Goal: Task Accomplishment & Management: Use online tool/utility

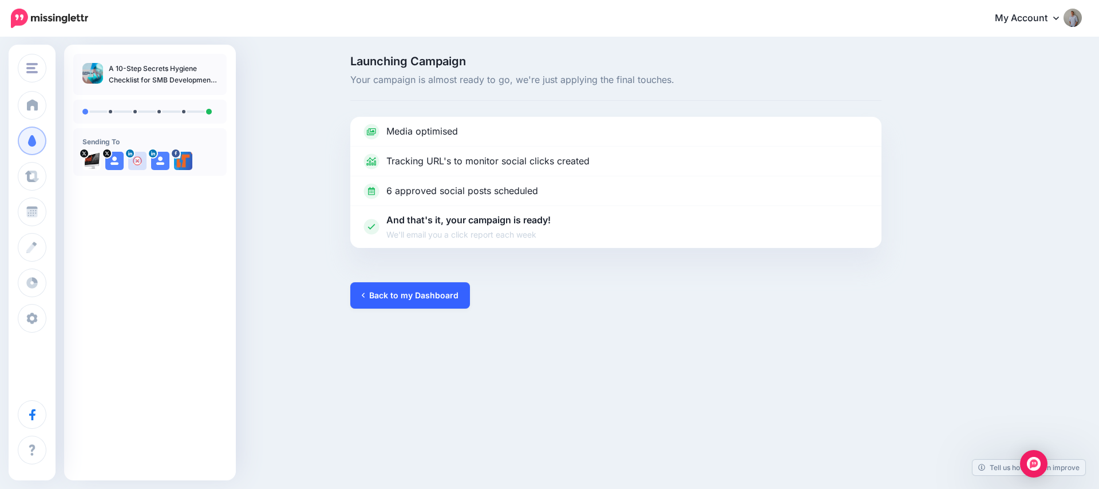
click at [401, 301] on link "Back to my Dashboard" at bounding box center [410, 295] width 120 height 26
click at [374, 299] on link "Back to my Dashboard" at bounding box center [410, 295] width 120 height 26
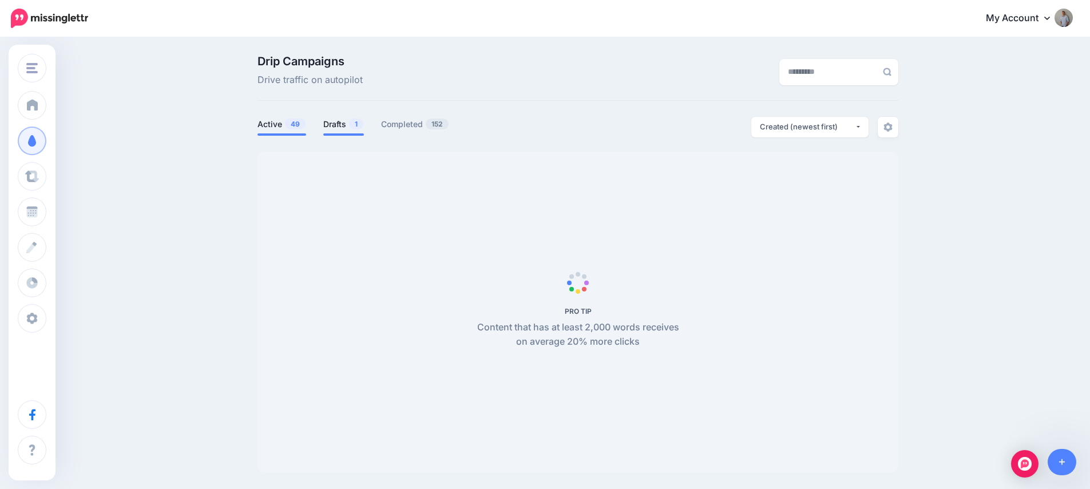
click at [345, 124] on link "Drafts 1" at bounding box center [343, 124] width 41 height 14
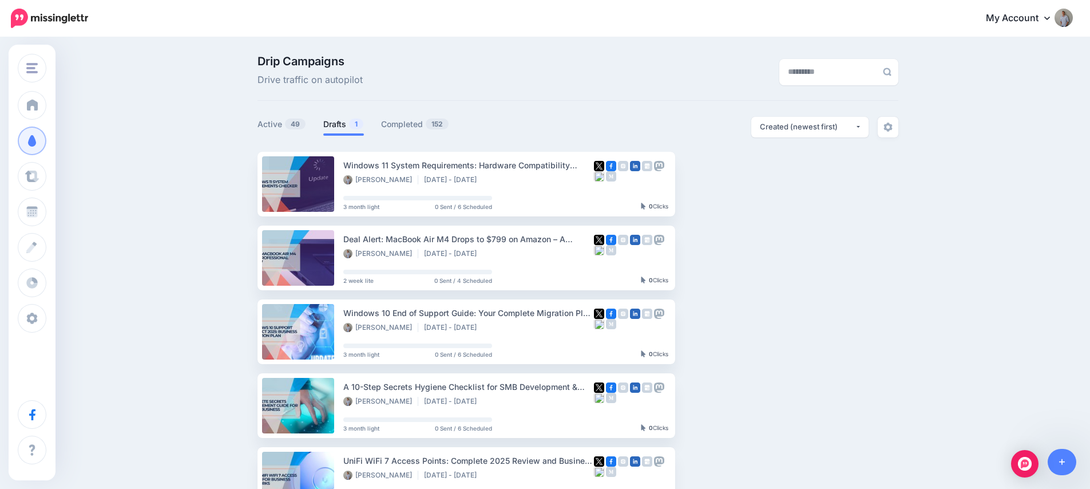
click at [340, 124] on link "Drafts 1" at bounding box center [343, 124] width 41 height 14
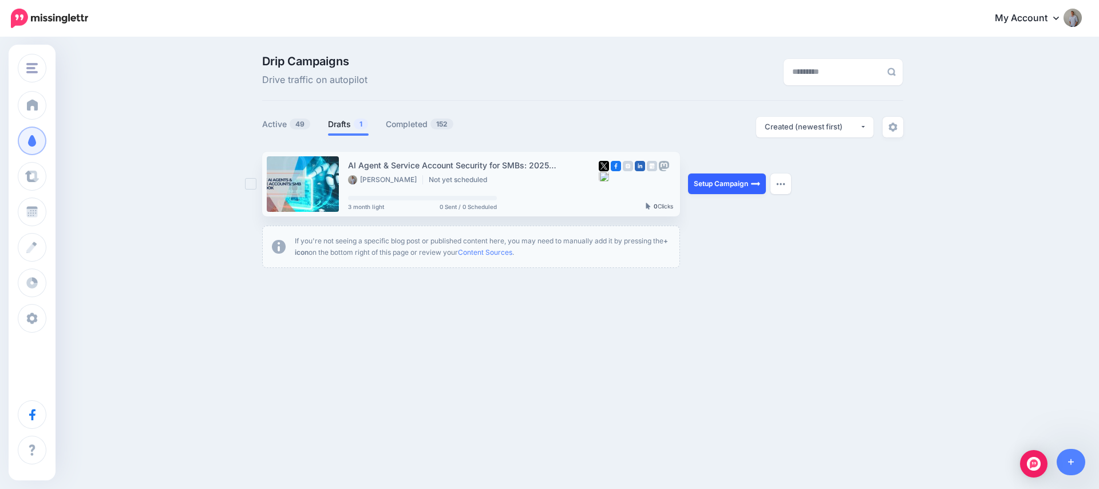
click at [719, 187] on link "Setup Campaign" at bounding box center [727, 183] width 78 height 21
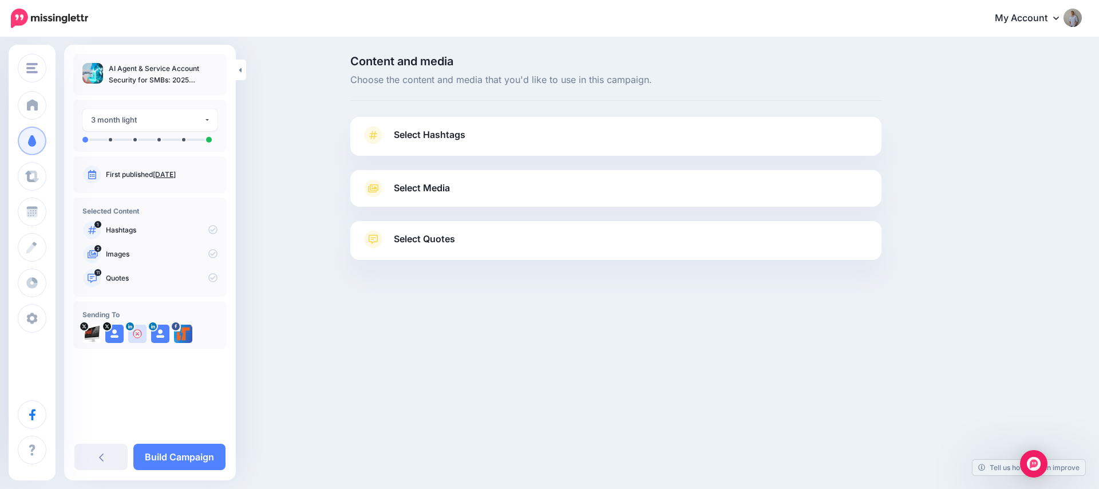
click at [396, 130] on span "Select Hashtags" at bounding box center [430, 134] width 72 height 15
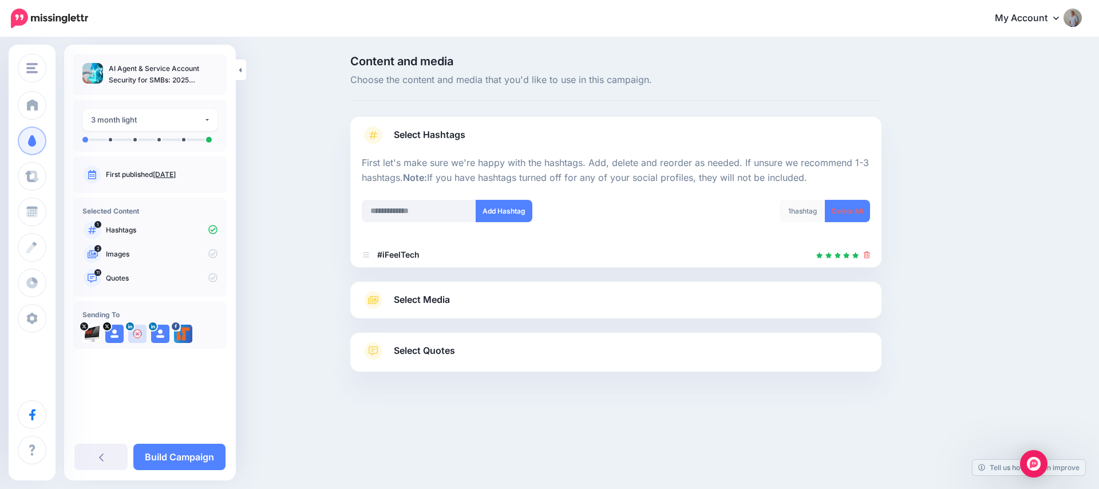
click at [418, 300] on span "Select Media" at bounding box center [422, 299] width 56 height 15
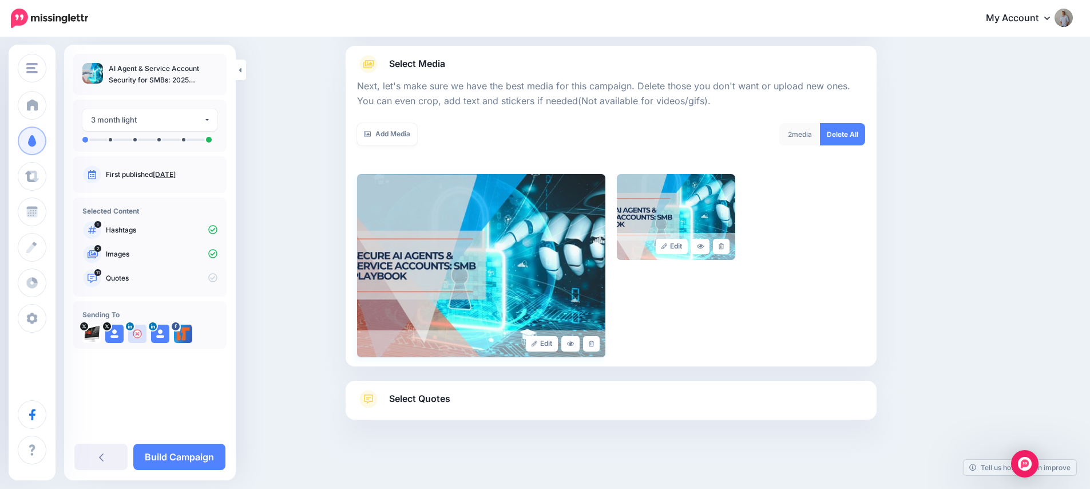
scroll to position [129, 0]
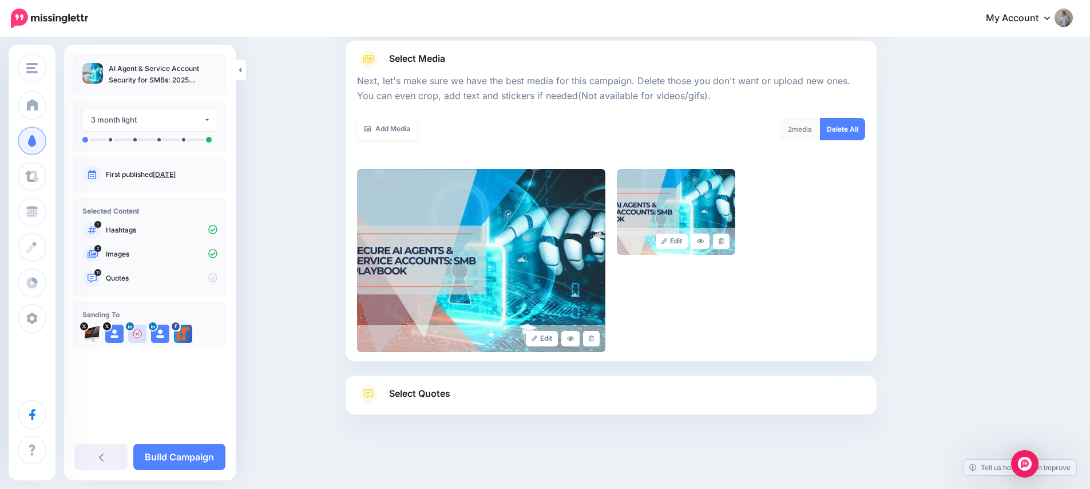
click at [438, 397] on span "Select Quotes" at bounding box center [419, 393] width 61 height 15
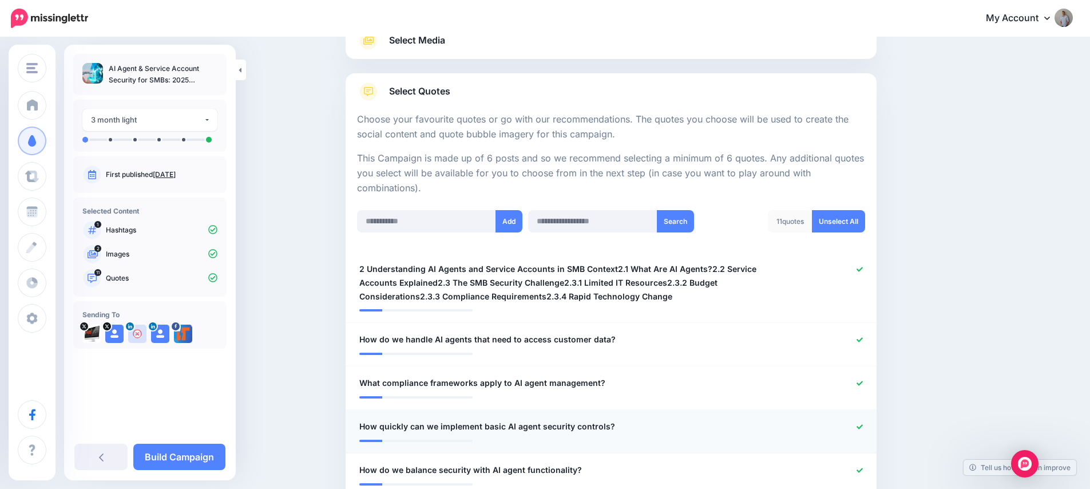
scroll to position [204, 0]
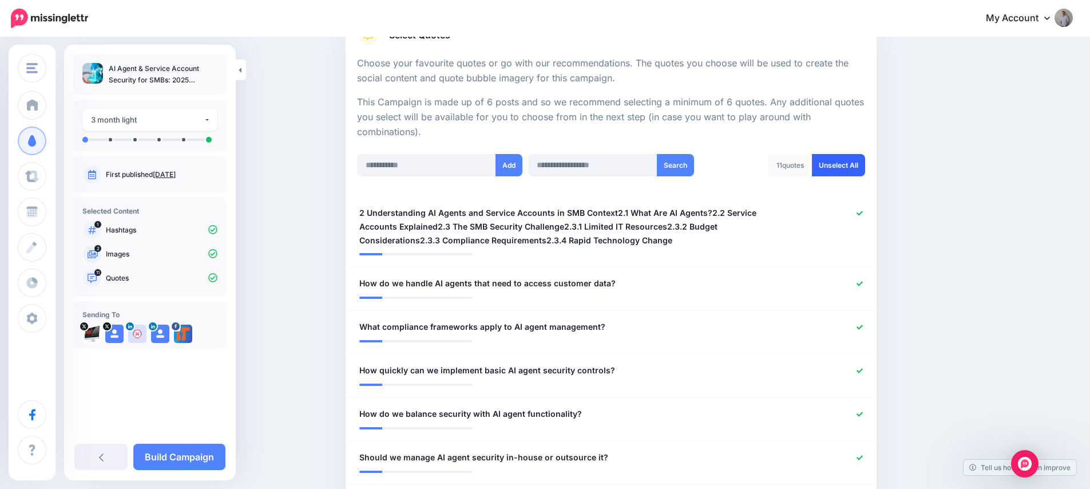
click at [839, 163] on link "Unselect All" at bounding box center [838, 165] width 53 height 22
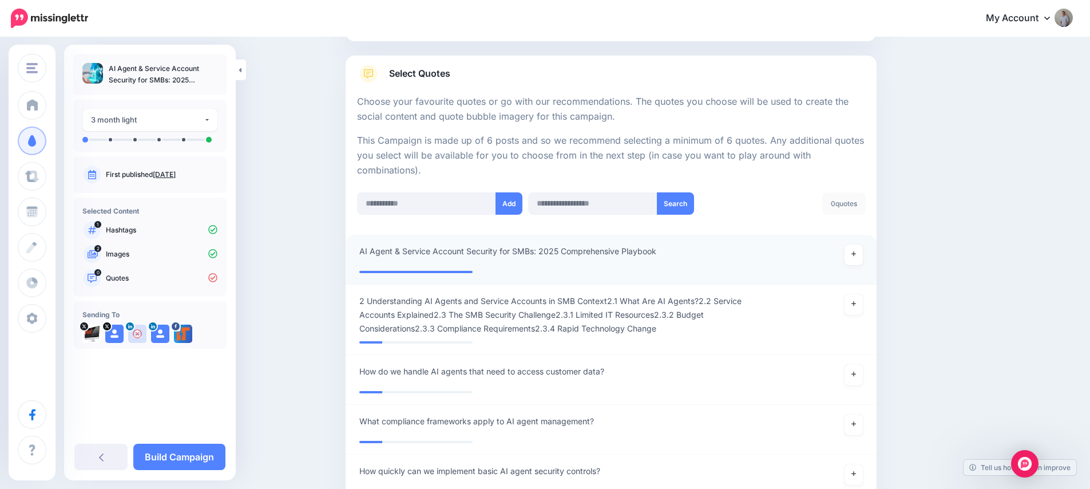
scroll to position [165, 0]
click at [855, 257] on icon at bounding box center [853, 254] width 5 height 6
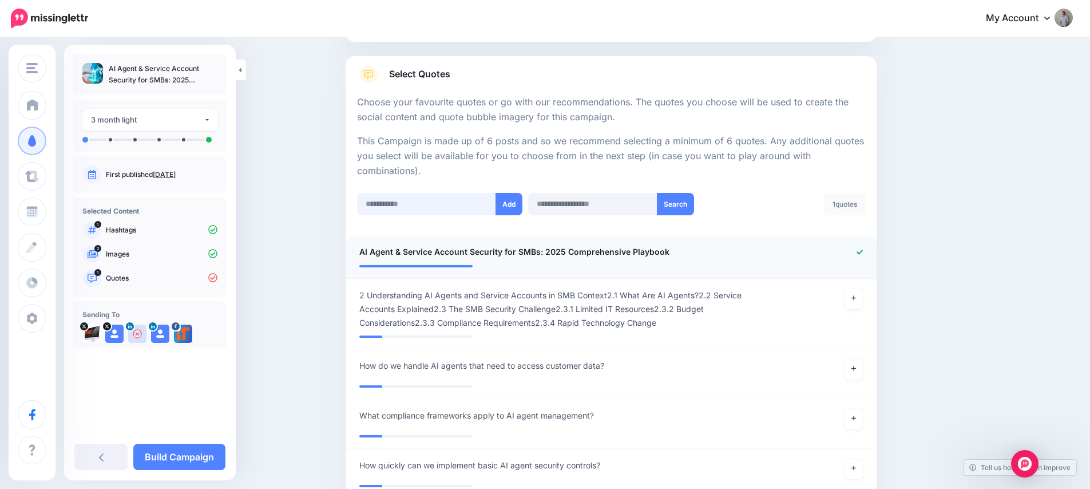
click at [406, 205] on input "text" at bounding box center [426, 204] width 139 height 22
type input "*"
paste input "**********"
type input "**********"
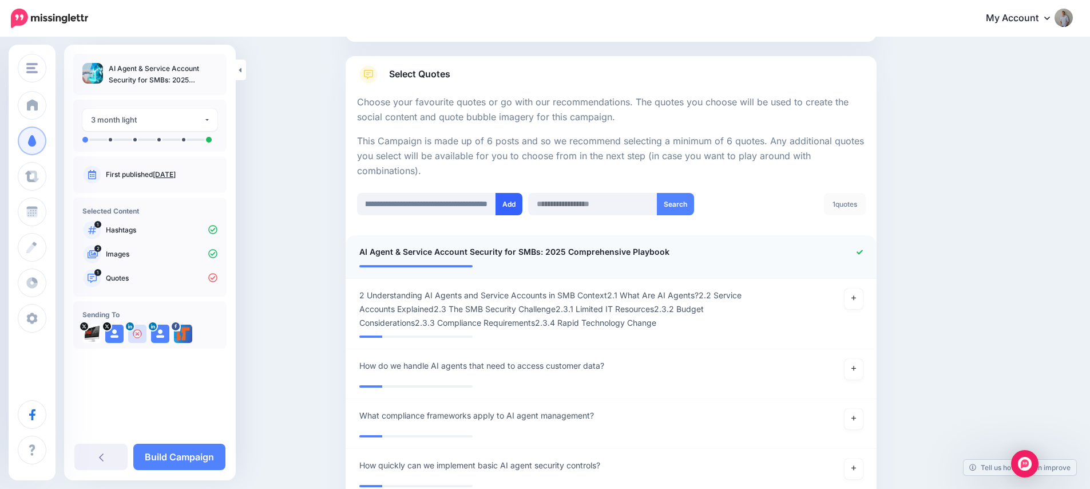
scroll to position [0, 0]
click at [509, 204] on button "Add" at bounding box center [509, 204] width 27 height 22
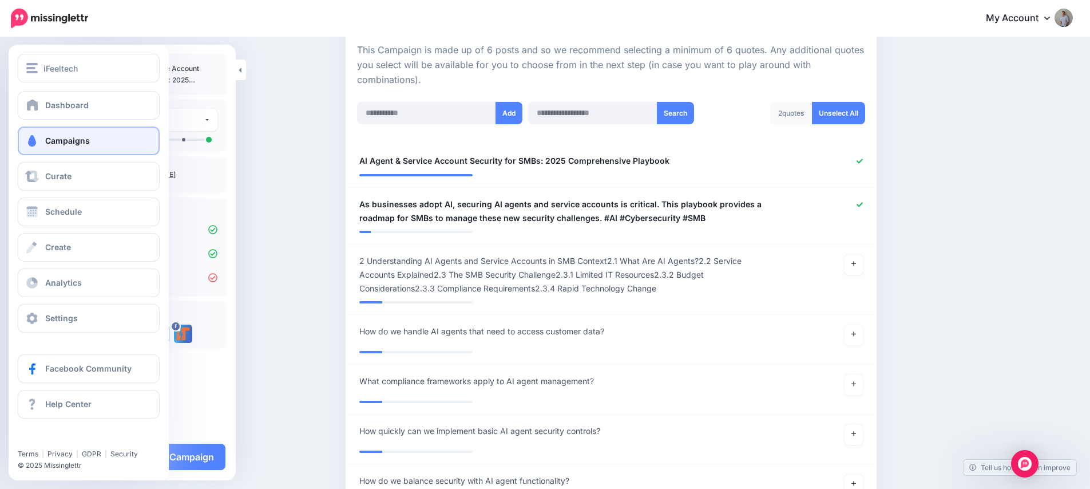
scroll to position [172, 0]
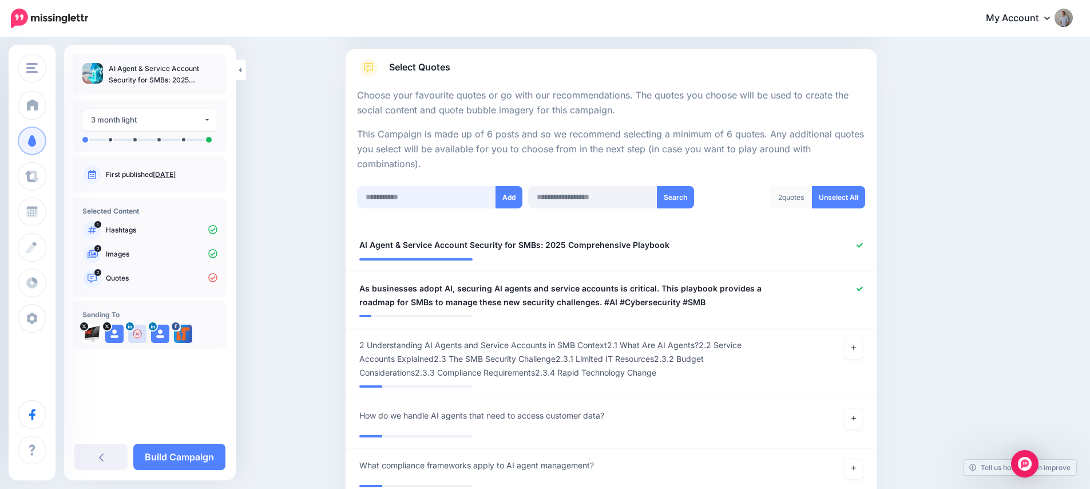
click at [401, 197] on input "text" at bounding box center [426, 197] width 139 height 22
paste input "**********"
type input "**********"
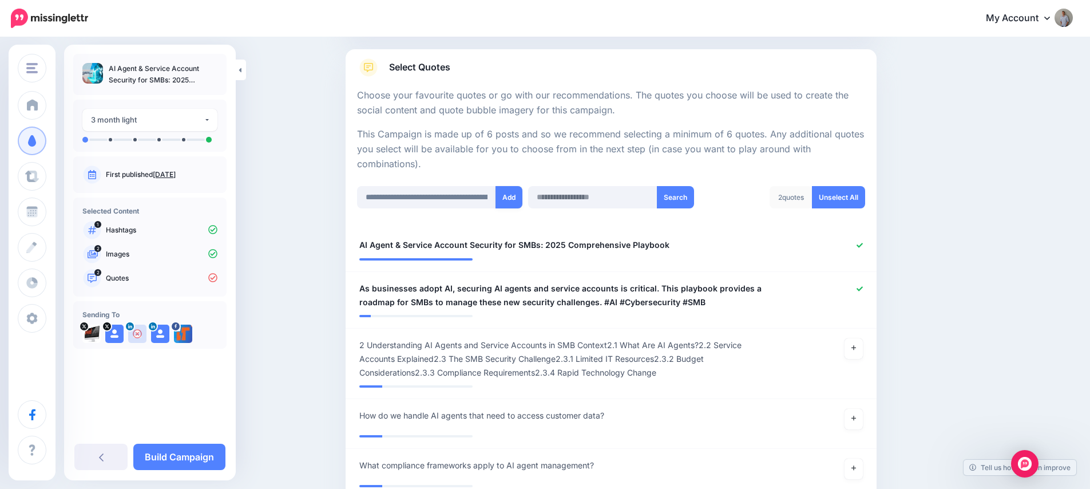
drag, startPoint x: 510, startPoint y: 197, endPoint x: 501, endPoint y: 197, distance: 8.6
click at [510, 197] on button "Add" at bounding box center [509, 197] width 27 height 22
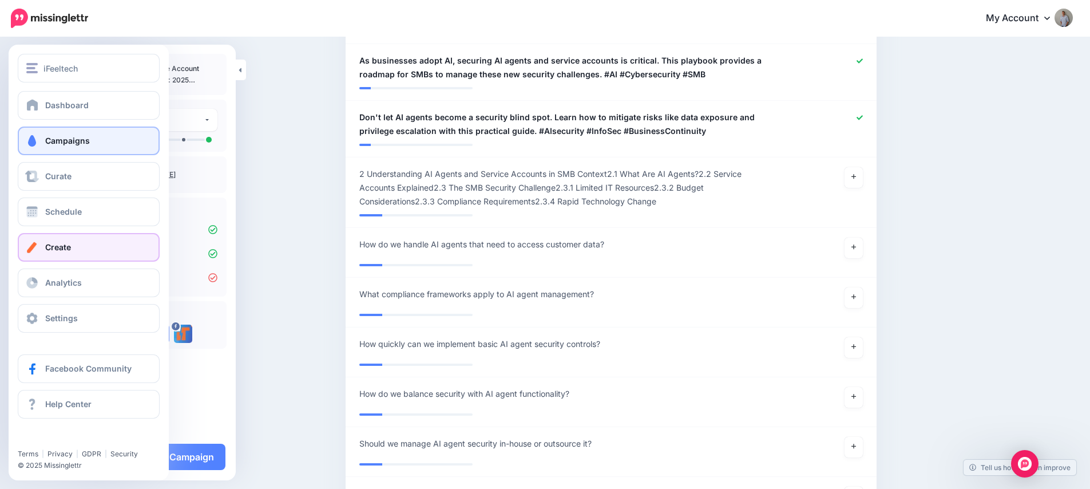
scroll to position [157, 0]
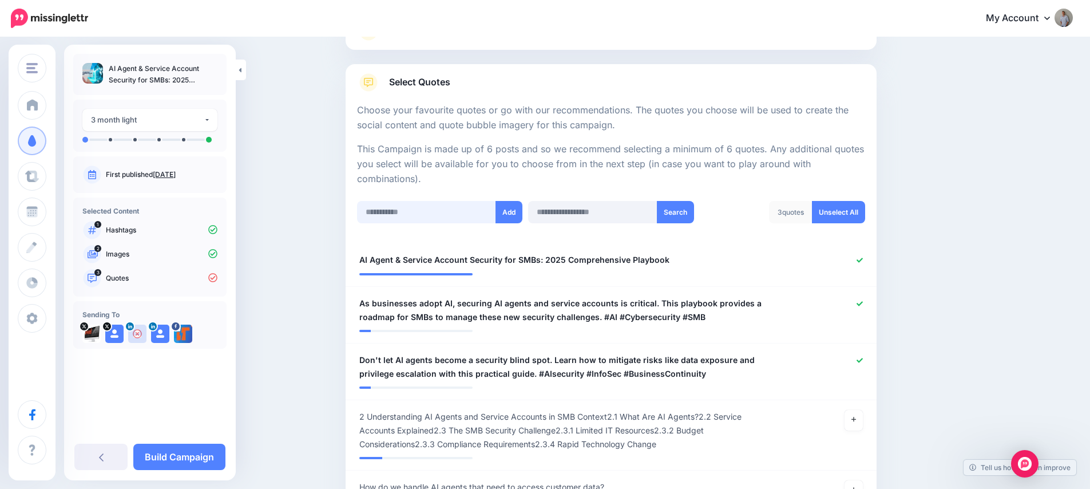
click at [418, 213] on input "text" at bounding box center [426, 212] width 139 height 22
paste input "**********"
type input "**********"
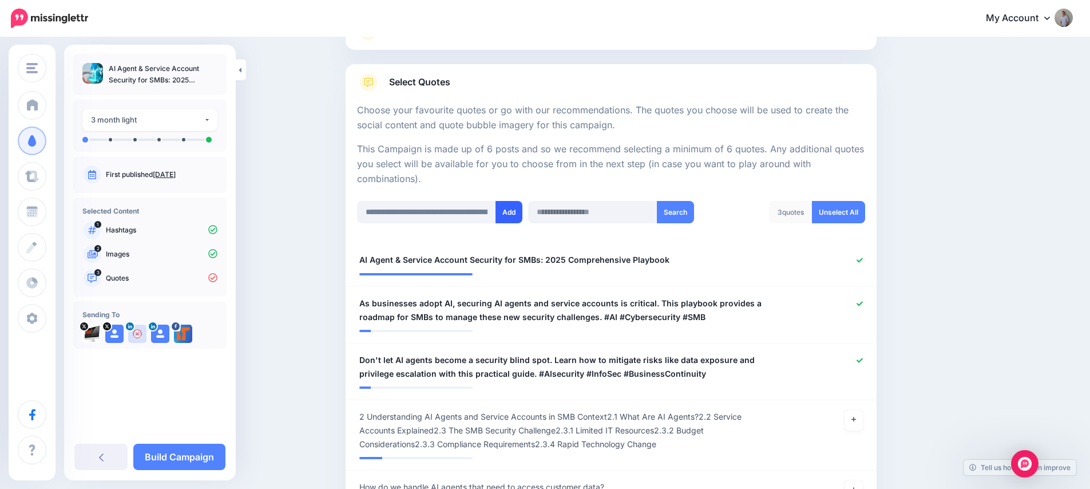
click at [515, 211] on button "Add" at bounding box center [509, 212] width 27 height 22
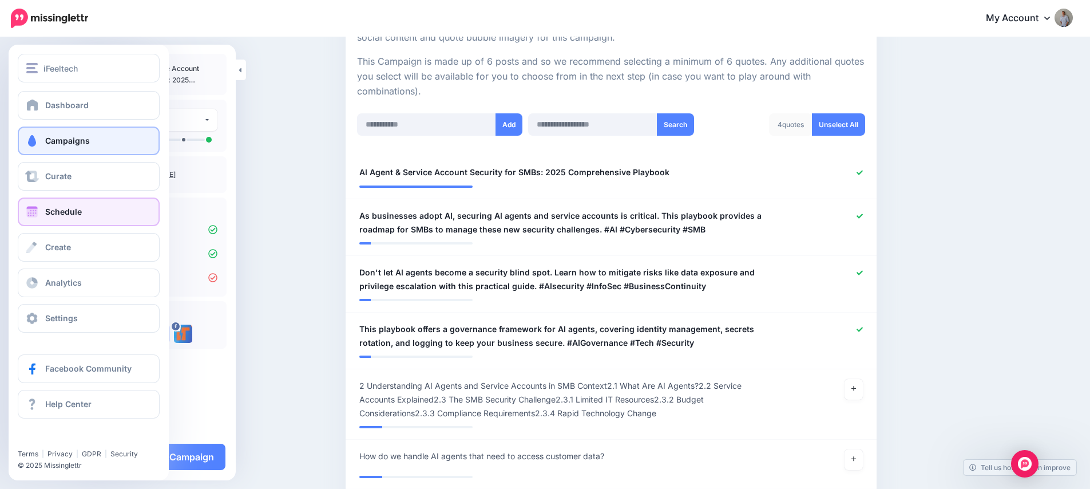
scroll to position [153, 0]
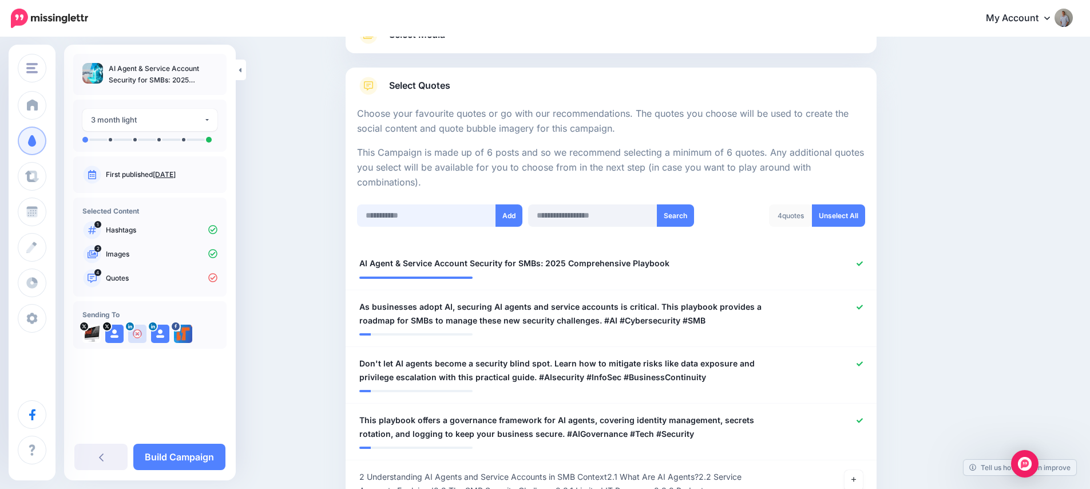
drag, startPoint x: 375, startPoint y: 213, endPoint x: 384, endPoint y: 213, distance: 9.2
click at [377, 213] on input "text" at bounding box center [426, 215] width 139 height 22
paste input "**********"
type input "**********"
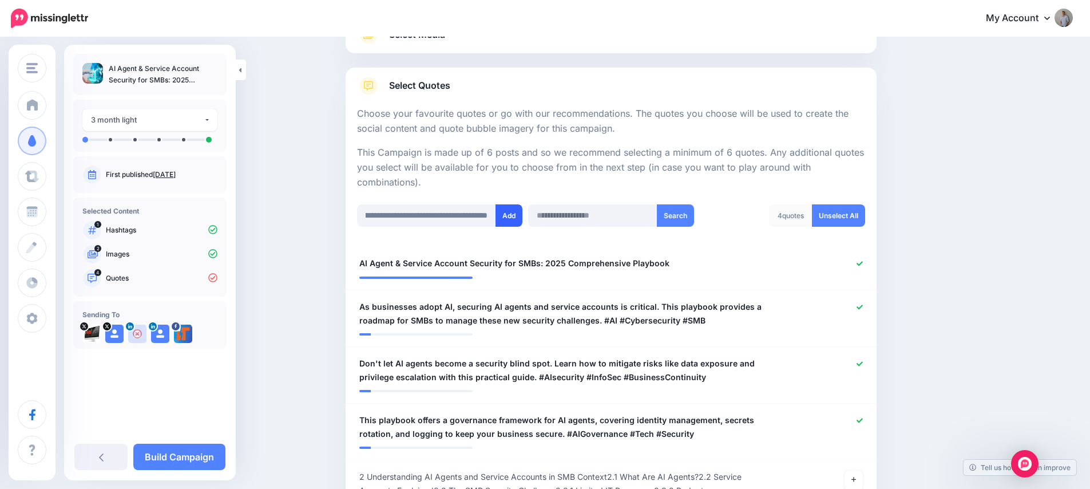
scroll to position [0, 0]
click at [507, 215] on button "Add" at bounding box center [509, 215] width 27 height 22
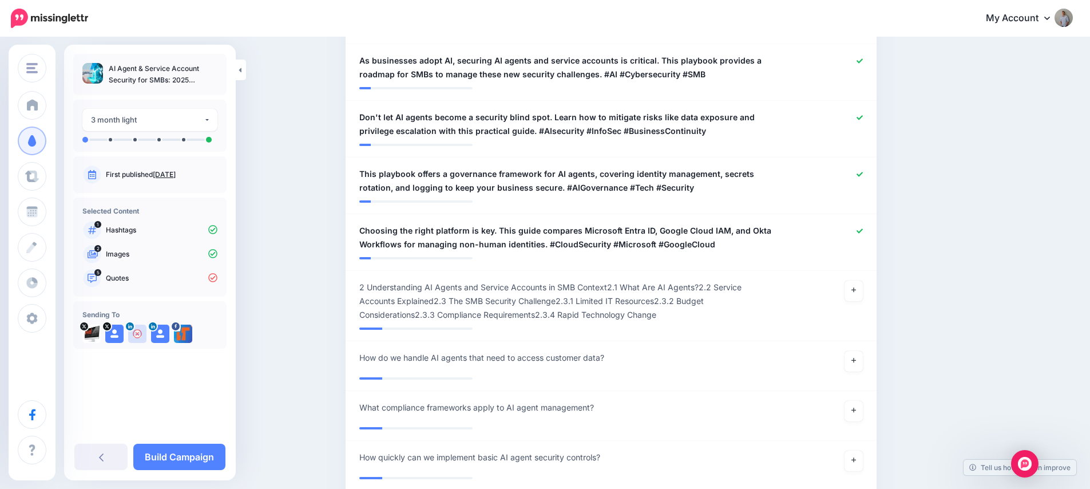
scroll to position [290, 0]
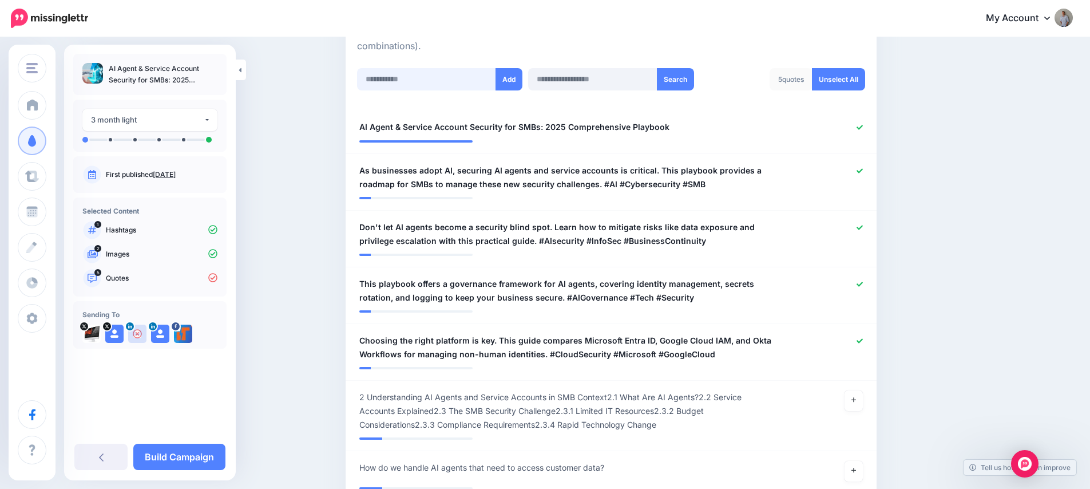
click at [416, 81] on input "text" at bounding box center [426, 79] width 139 height 22
paste input "**********"
type input "**********"
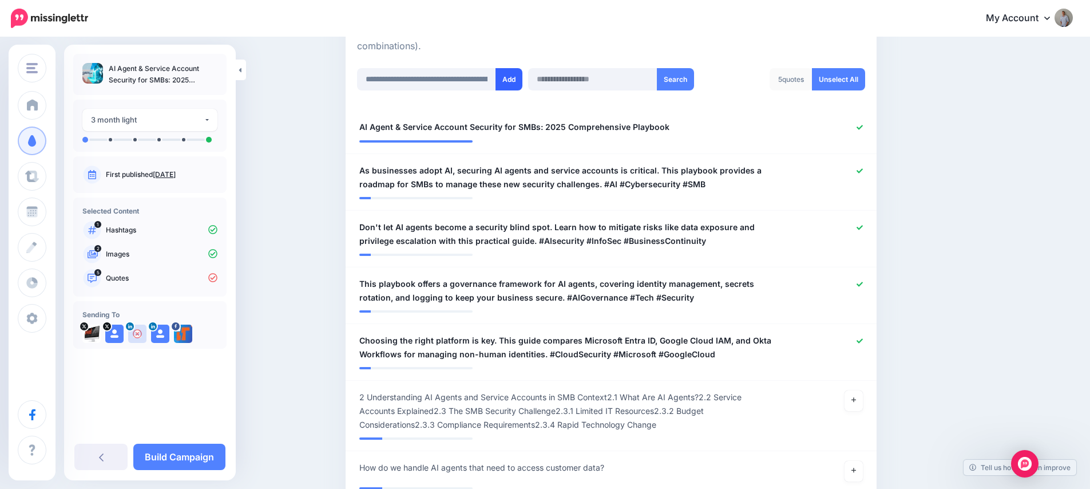
click at [508, 82] on button "Add" at bounding box center [509, 79] width 27 height 22
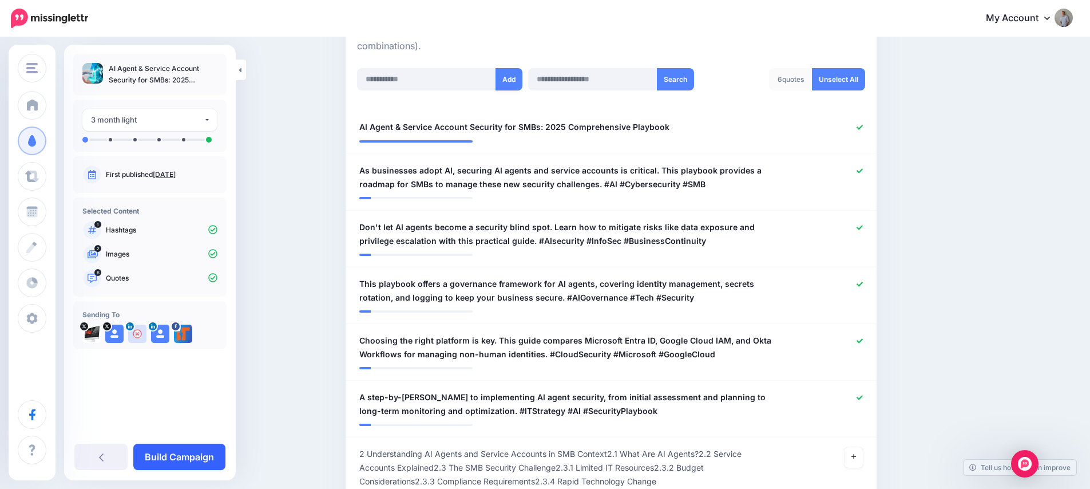
scroll to position [399, 0]
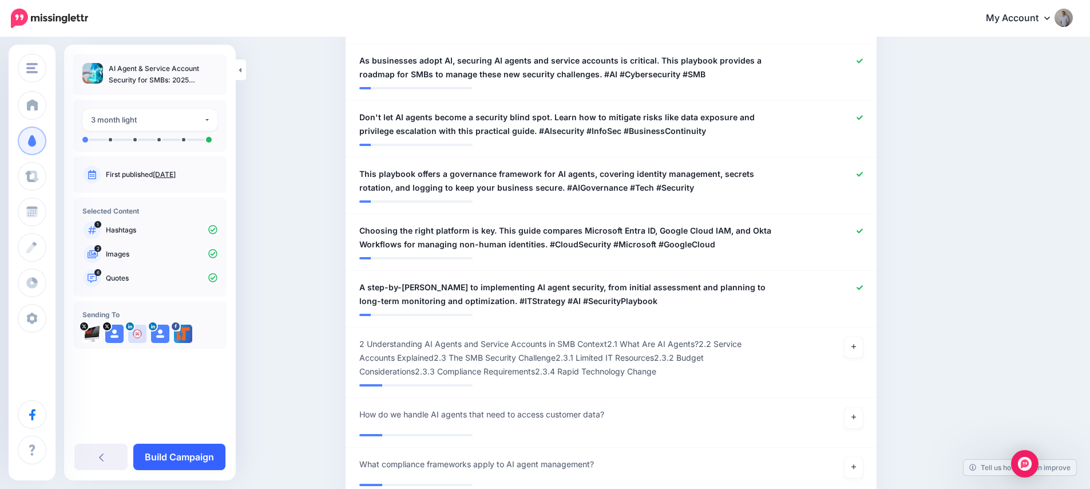
click at [177, 457] on link "Build Campaign" at bounding box center [179, 456] width 92 height 26
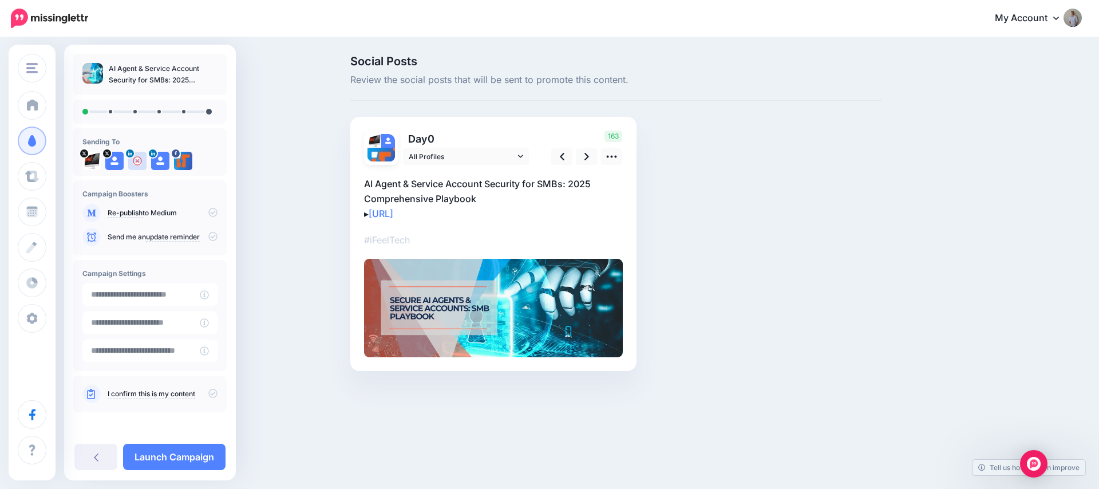
click at [209, 387] on div "I confirm this is my content" at bounding box center [149, 394] width 135 height 18
click at [208, 392] on icon at bounding box center [212, 393] width 9 height 9
click at [192, 452] on link "Launch Campaign" at bounding box center [174, 456] width 102 height 26
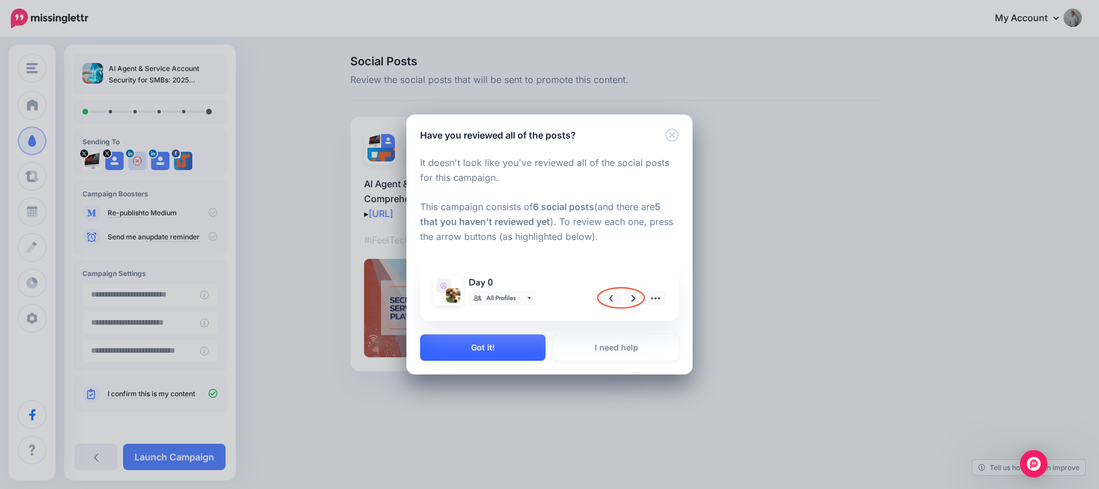
click at [501, 349] on button "Got it!" at bounding box center [482, 347] width 125 height 26
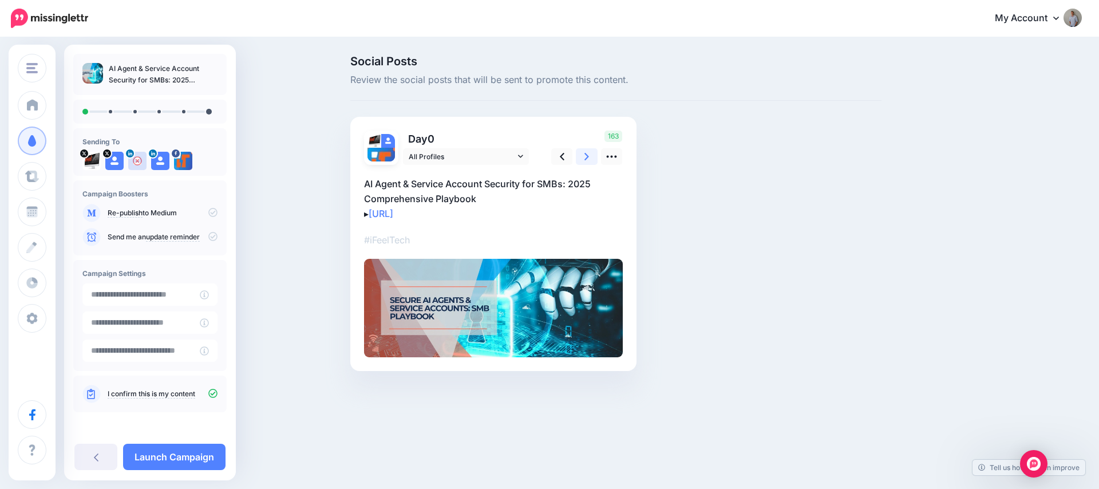
click at [584, 158] on icon at bounding box center [586, 156] width 5 height 12
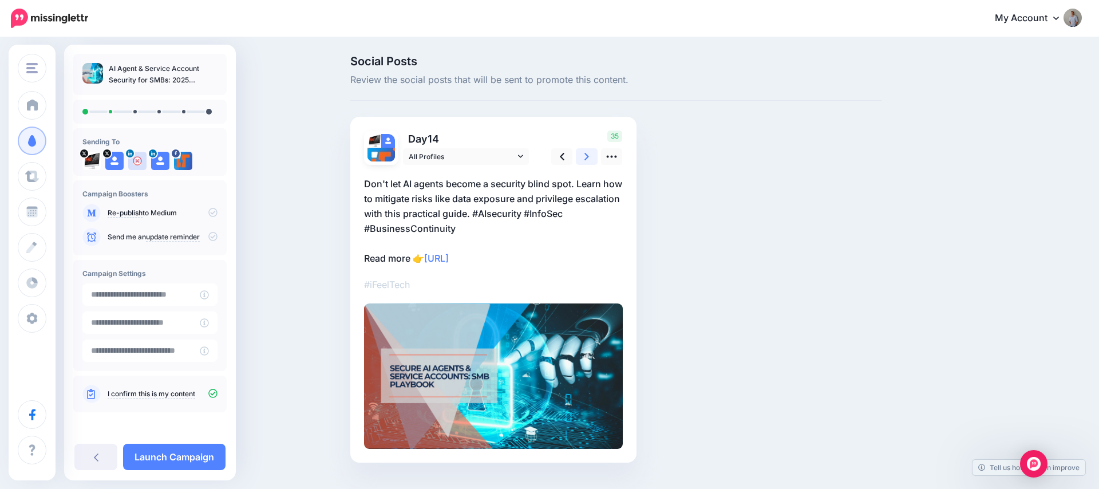
click at [584, 158] on icon at bounding box center [586, 156] width 5 height 12
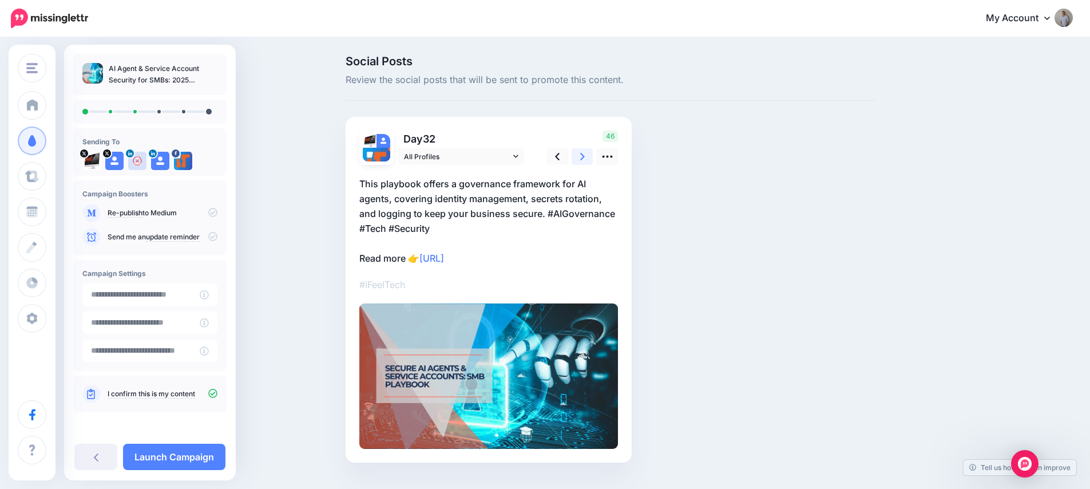
click at [584, 158] on icon at bounding box center [582, 156] width 5 height 12
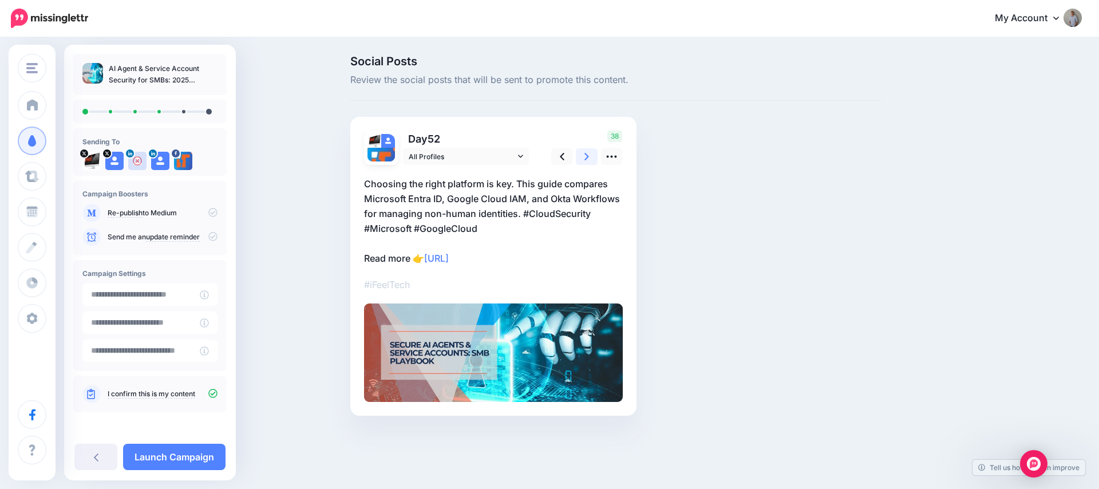
click at [584, 158] on icon at bounding box center [586, 156] width 5 height 12
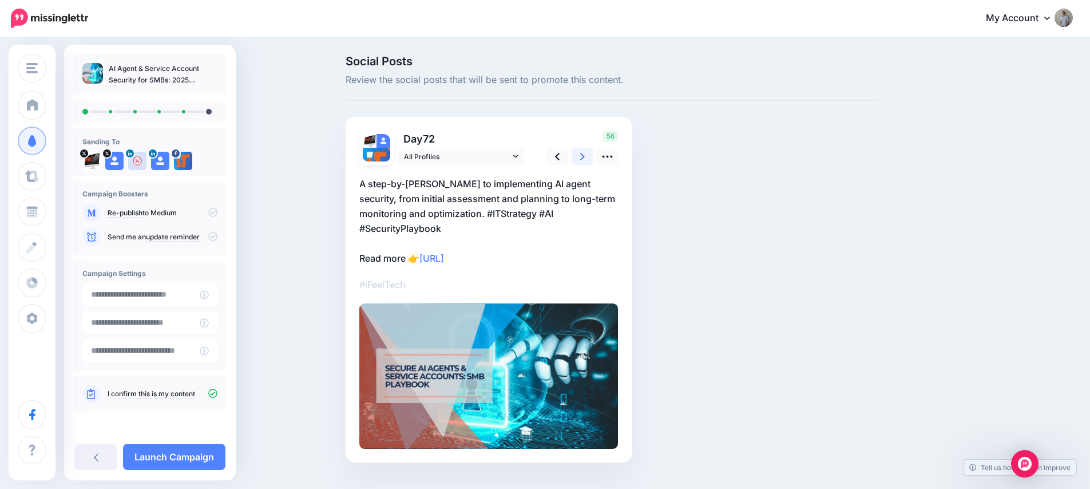
click at [584, 158] on icon at bounding box center [582, 156] width 5 height 12
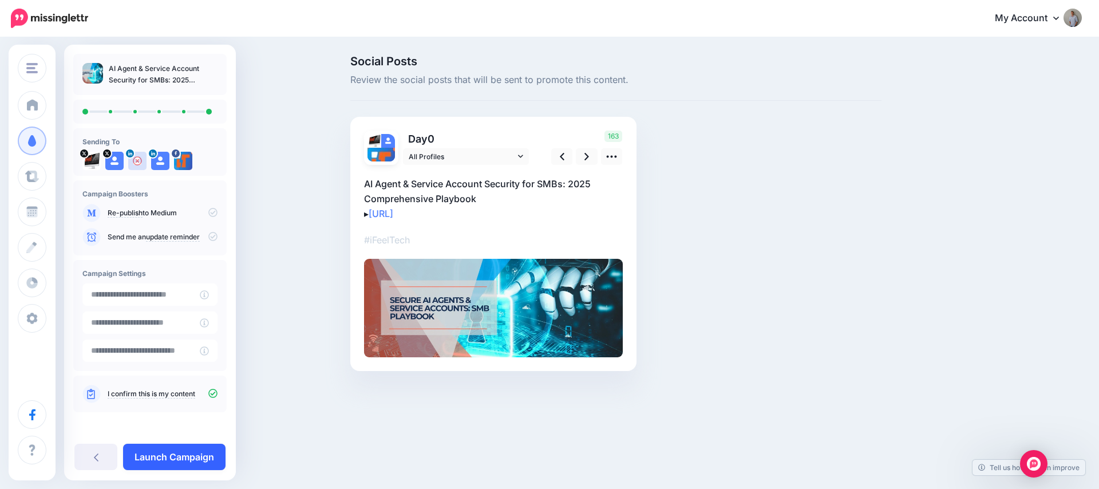
click at [176, 454] on link "Launch Campaign" at bounding box center [174, 456] width 102 height 26
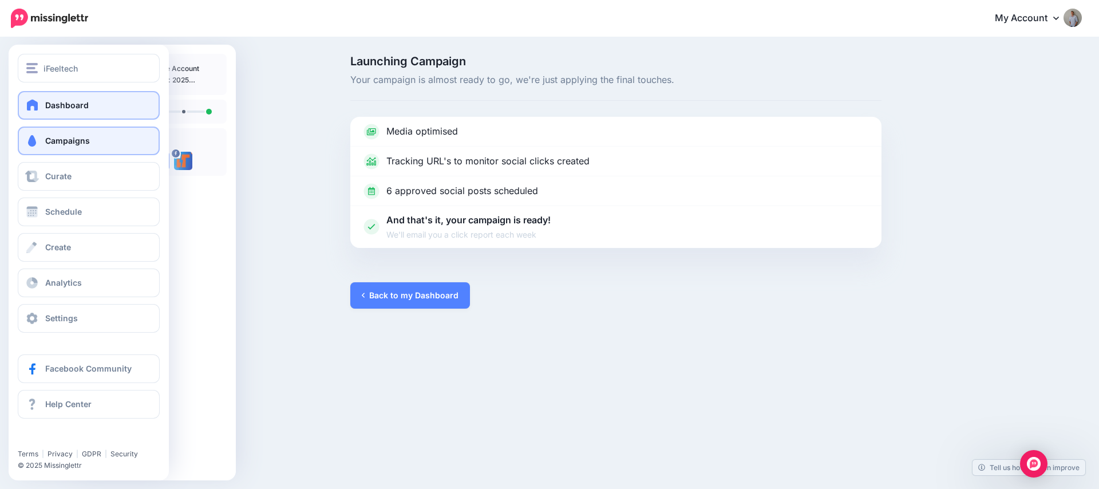
click at [77, 104] on span "Dashboard" at bounding box center [66, 105] width 43 height 10
